Goal: Book appointment/travel/reservation

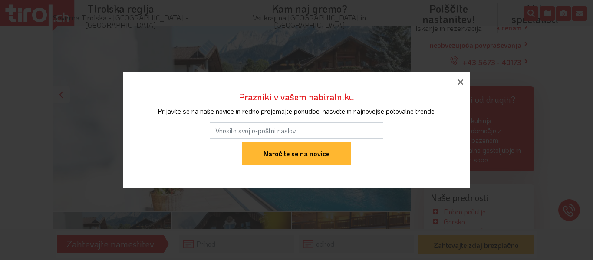
click at [461, 79] on icon "button" at bounding box center [461, 82] width 10 height 10
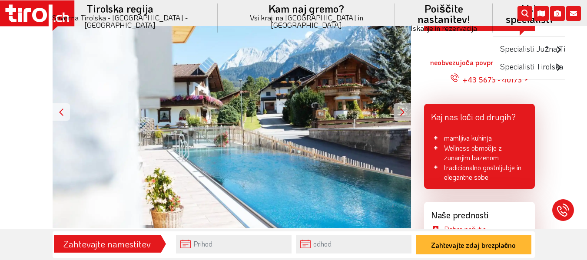
scroll to position [131, 0]
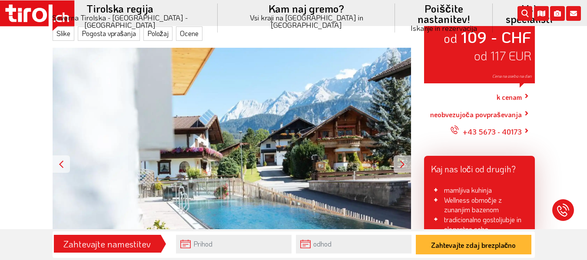
click at [401, 165] on div at bounding box center [402, 164] width 17 height 17
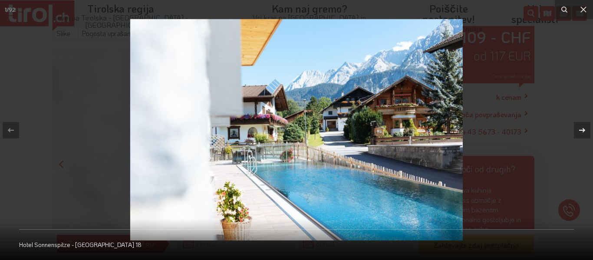
click at [584, 129] on icon at bounding box center [582, 130] width 6 height 4
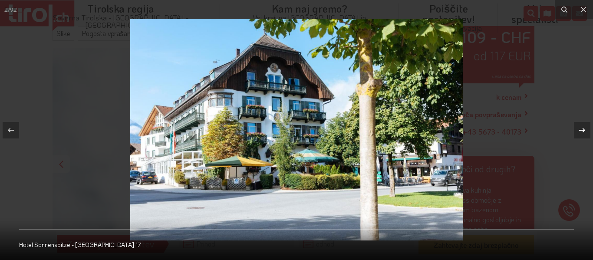
click at [584, 129] on div "2 / 92 Hotel Sonnenspitze - [GEOGRAPHIC_DATA] 17" at bounding box center [296, 130] width 593 height 260
click at [584, 129] on icon at bounding box center [582, 130] width 6 height 4
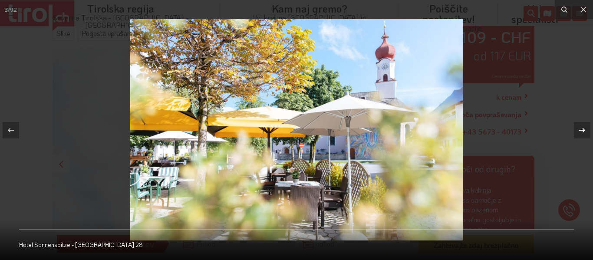
click at [584, 129] on icon at bounding box center [582, 130] width 6 height 4
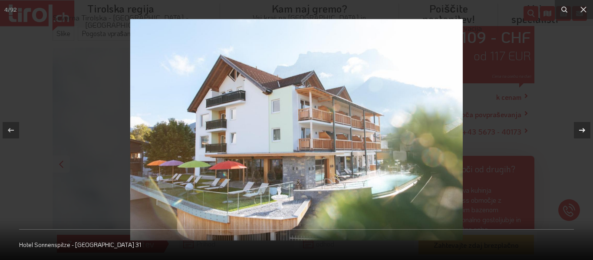
click at [584, 129] on icon at bounding box center [582, 130] width 6 height 4
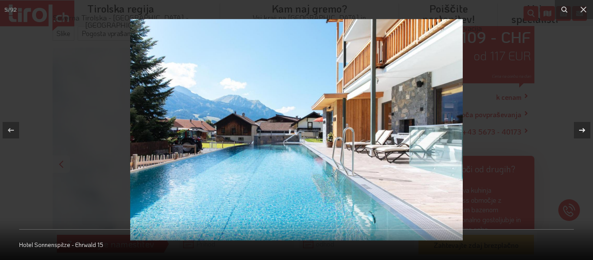
click at [584, 129] on icon at bounding box center [582, 130] width 6 height 4
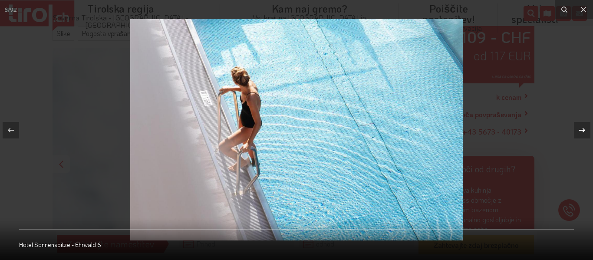
click at [584, 129] on icon at bounding box center [582, 130] width 6 height 4
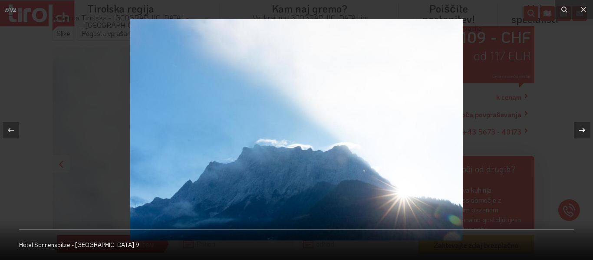
click at [584, 129] on icon at bounding box center [582, 130] width 6 height 4
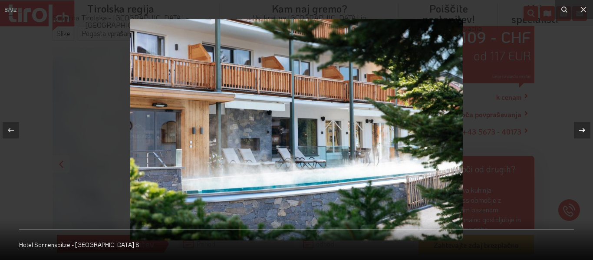
click at [584, 129] on icon at bounding box center [582, 130] width 6 height 4
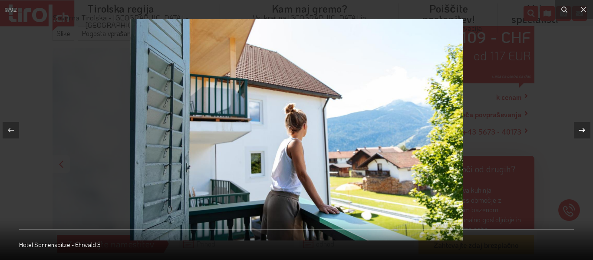
click at [584, 129] on icon at bounding box center [582, 130] width 6 height 4
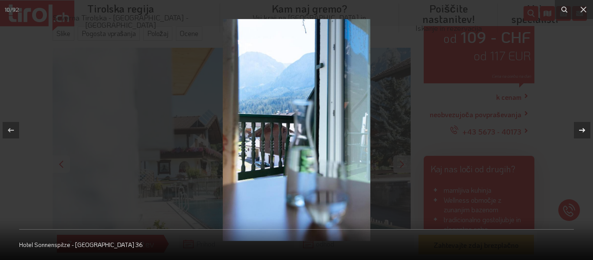
click at [584, 129] on icon at bounding box center [582, 130] width 6 height 4
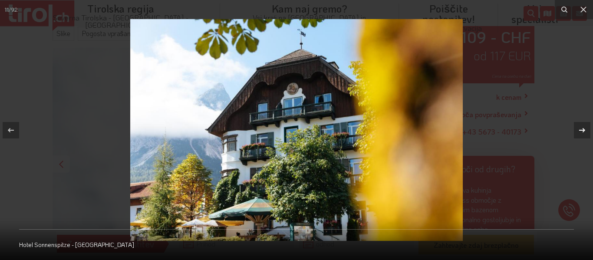
click at [584, 129] on icon at bounding box center [582, 130] width 6 height 4
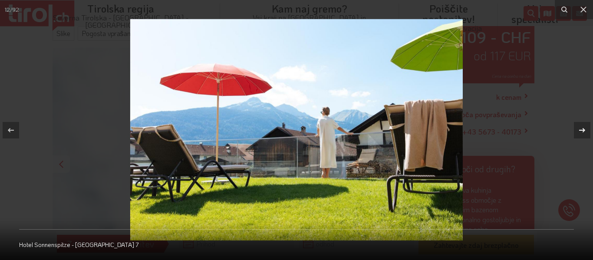
click at [584, 129] on icon at bounding box center [582, 130] width 6 height 4
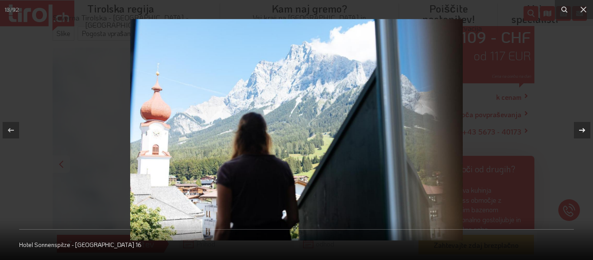
click at [584, 129] on icon at bounding box center [582, 130] width 6 height 4
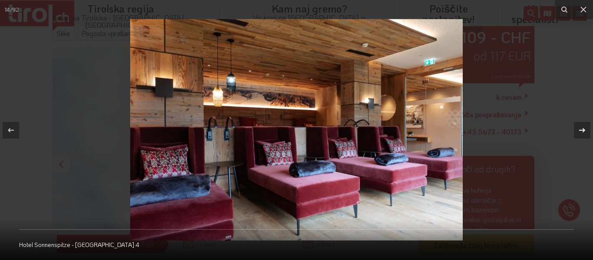
click at [584, 129] on icon at bounding box center [582, 130] width 6 height 4
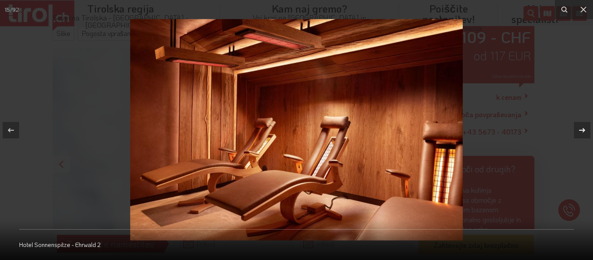
click at [584, 129] on icon at bounding box center [582, 130] width 6 height 4
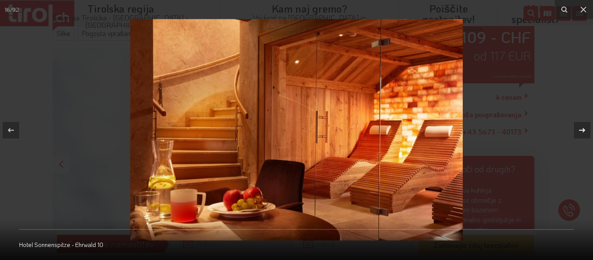
click at [584, 129] on icon at bounding box center [582, 130] width 6 height 4
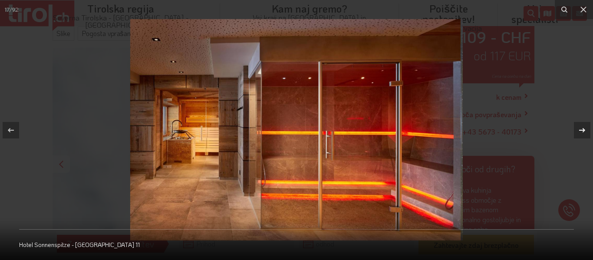
click at [584, 129] on icon at bounding box center [582, 130] width 6 height 4
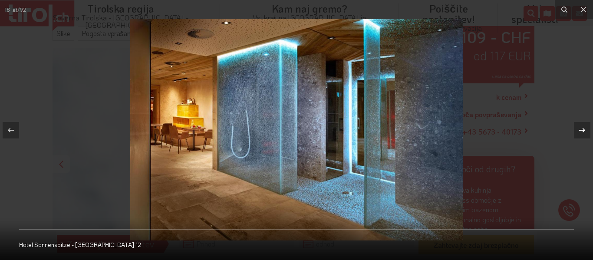
click at [584, 129] on icon at bounding box center [582, 130] width 6 height 4
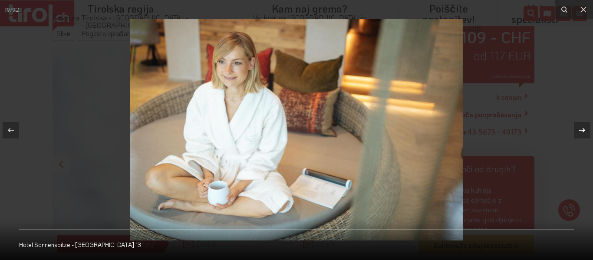
click at [584, 129] on icon at bounding box center [582, 130] width 6 height 4
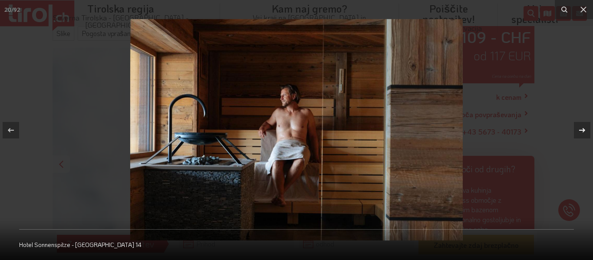
click at [584, 129] on icon at bounding box center [582, 130] width 6 height 4
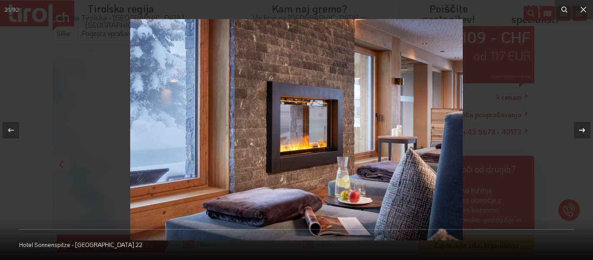
click at [584, 129] on icon at bounding box center [582, 130] width 6 height 4
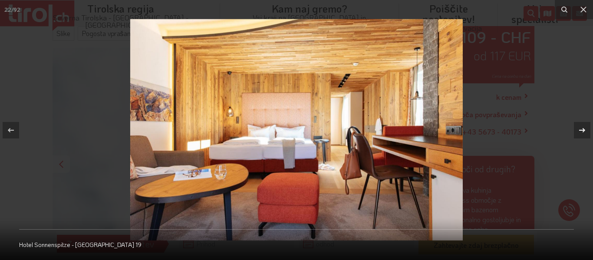
click at [584, 129] on icon at bounding box center [582, 130] width 6 height 4
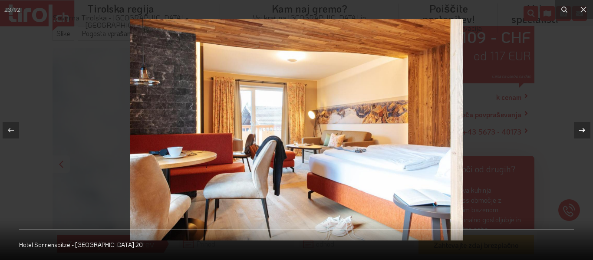
click at [584, 129] on icon at bounding box center [582, 130] width 6 height 4
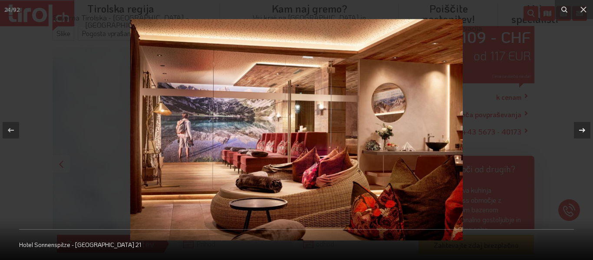
click at [584, 129] on icon at bounding box center [582, 130] width 6 height 4
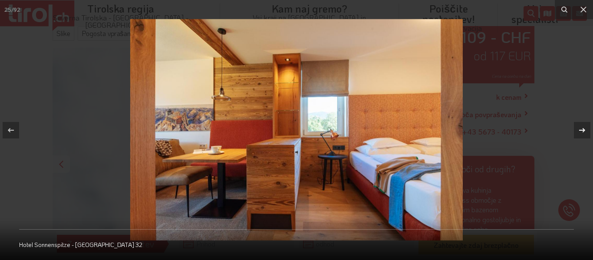
click at [584, 129] on icon at bounding box center [582, 130] width 6 height 4
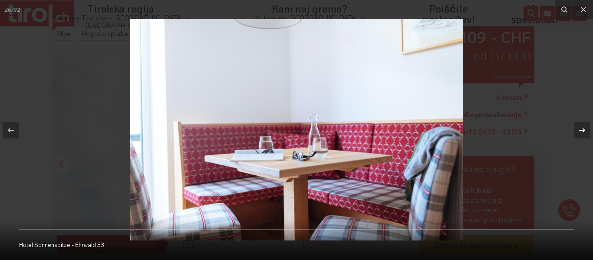
click at [584, 129] on icon at bounding box center [582, 130] width 6 height 4
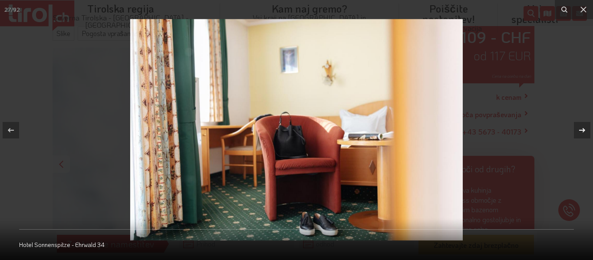
click at [584, 129] on icon at bounding box center [582, 130] width 6 height 4
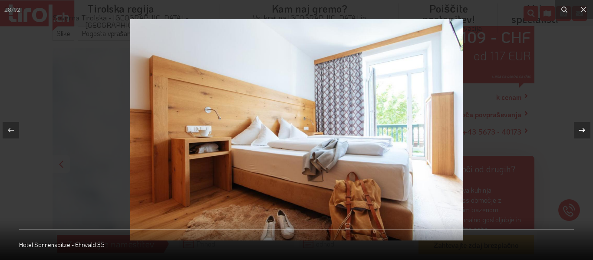
click at [584, 129] on icon at bounding box center [582, 130] width 6 height 4
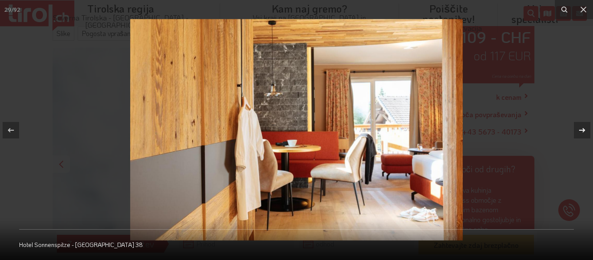
click at [584, 129] on icon at bounding box center [582, 130] width 6 height 4
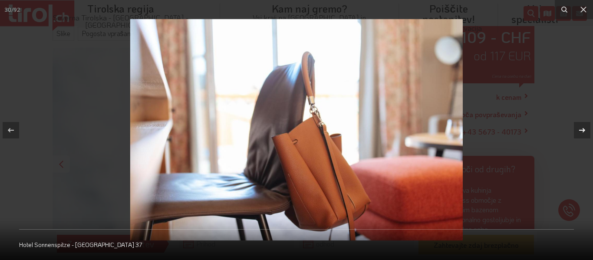
click at [584, 129] on icon at bounding box center [582, 130] width 6 height 4
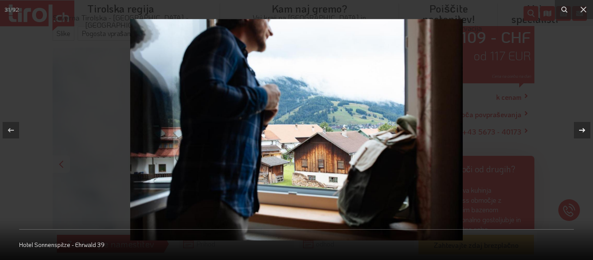
click at [584, 129] on icon at bounding box center [582, 130] width 6 height 4
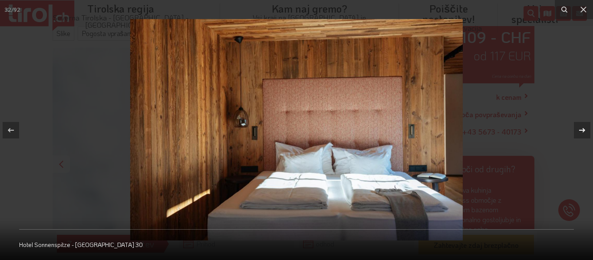
click at [584, 129] on icon at bounding box center [582, 130] width 6 height 4
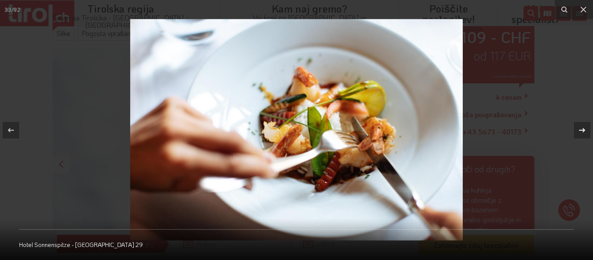
click at [584, 129] on icon at bounding box center [582, 130] width 6 height 4
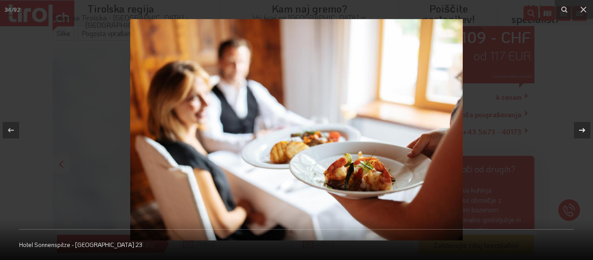
click at [584, 129] on icon at bounding box center [582, 130] width 6 height 4
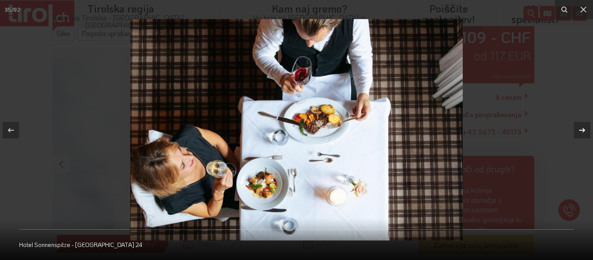
click at [584, 129] on icon at bounding box center [582, 130] width 6 height 4
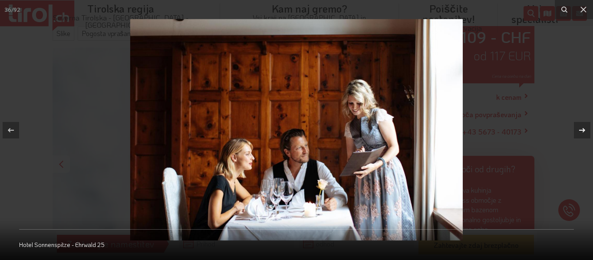
click at [584, 129] on icon at bounding box center [582, 130] width 6 height 4
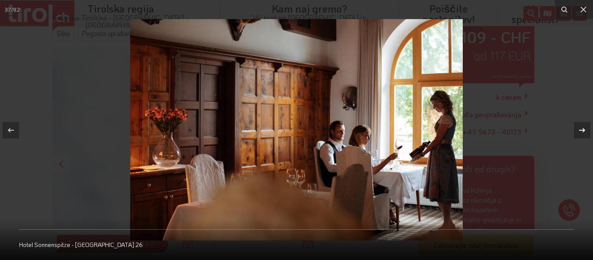
click at [584, 129] on icon at bounding box center [582, 130] width 6 height 4
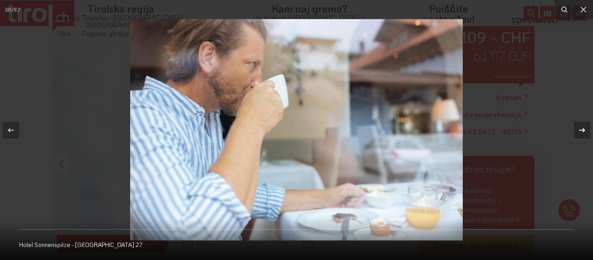
click at [584, 129] on icon at bounding box center [582, 130] width 6 height 4
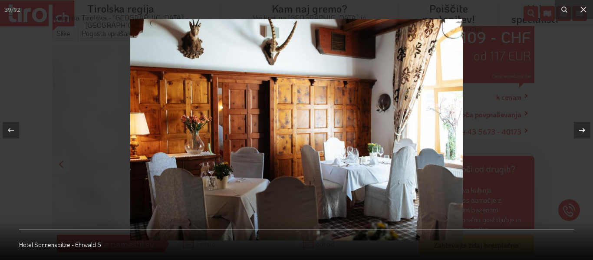
click at [584, 129] on icon at bounding box center [582, 130] width 6 height 4
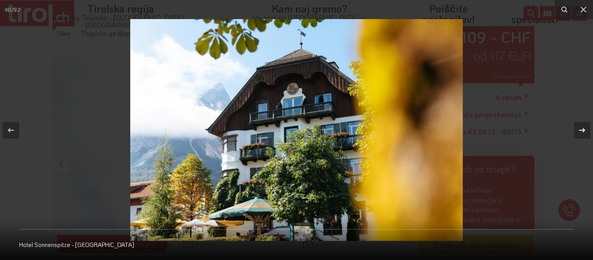
click at [584, 129] on icon at bounding box center [582, 130] width 6 height 4
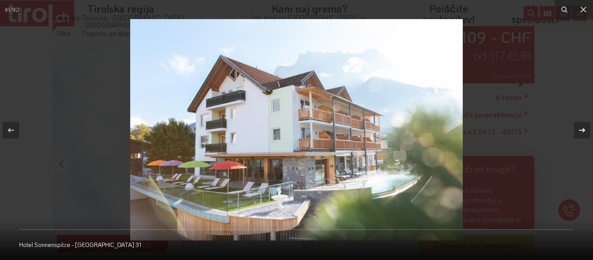
click at [584, 129] on icon at bounding box center [582, 130] width 6 height 4
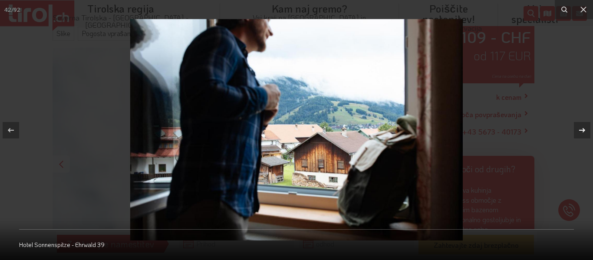
click at [584, 129] on icon at bounding box center [582, 130] width 6 height 4
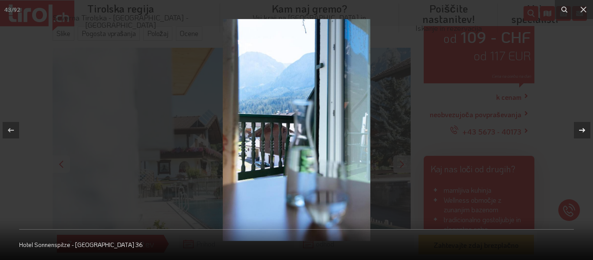
click at [584, 129] on icon at bounding box center [582, 130] width 6 height 4
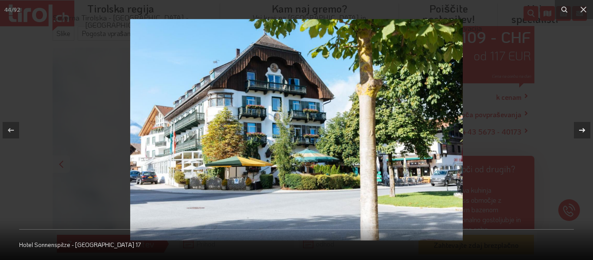
click at [584, 129] on icon at bounding box center [582, 130] width 6 height 4
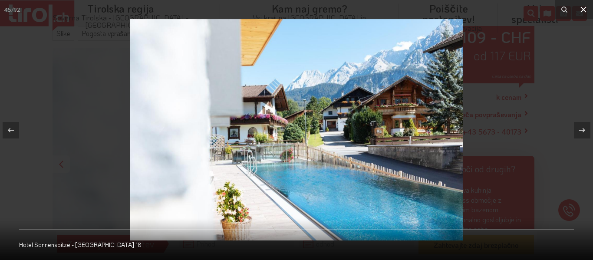
click at [581, 8] on icon at bounding box center [584, 9] width 10 height 10
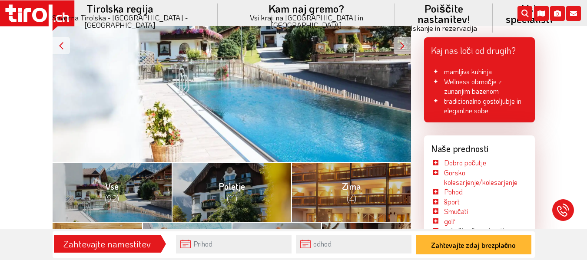
scroll to position [252, 0]
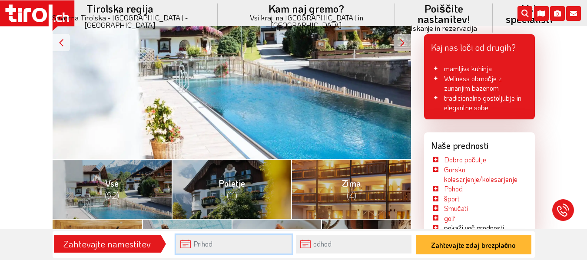
click at [217, 242] on input "text" at bounding box center [234, 244] width 116 height 19
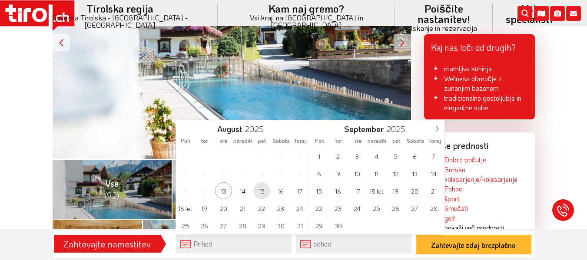
click at [263, 192] on font "15" at bounding box center [261, 191] width 6 height 8
click at [299, 191] on font "17" at bounding box center [300, 191] width 6 height 8
type input "[DATE]"
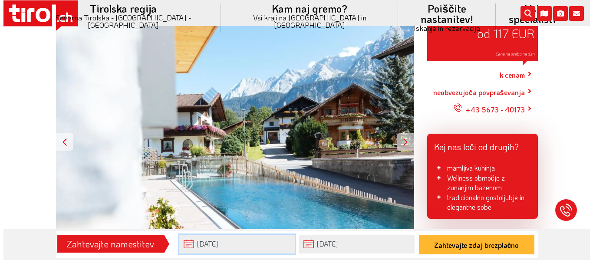
scroll to position [183, 0]
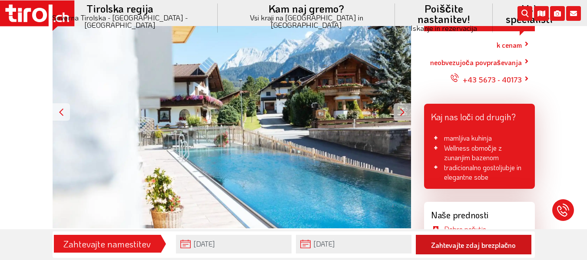
click at [486, 243] on font "Zahtevajte zdaj brezplačno" at bounding box center [473, 245] width 85 height 9
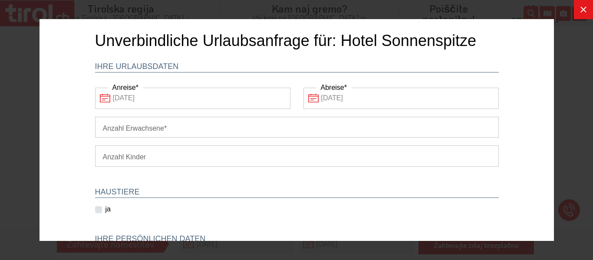
scroll to position [0, 0]
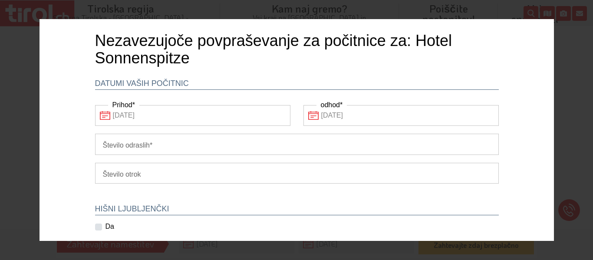
click at [158, 141] on input "Število odraslih" at bounding box center [297, 144] width 404 height 21
type input "2"
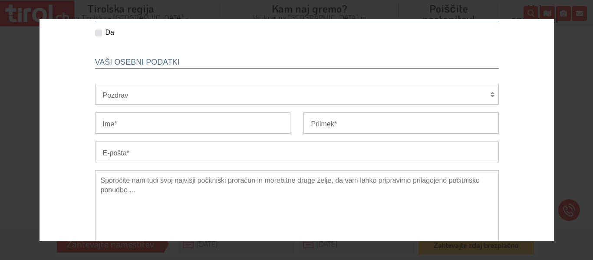
scroll to position [298, 0]
